Goal: Use online tool/utility: Use online tool/utility

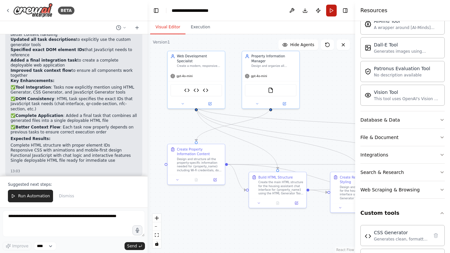
click at [335, 8] on button "Run" at bounding box center [331, 11] width 11 height 12
click at [199, 25] on button "Execution" at bounding box center [200, 27] width 30 height 14
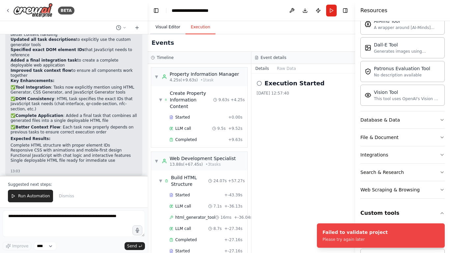
click at [174, 28] on button "Visual Editor" at bounding box center [167, 27] width 35 height 14
